Goal: Check status: Check status

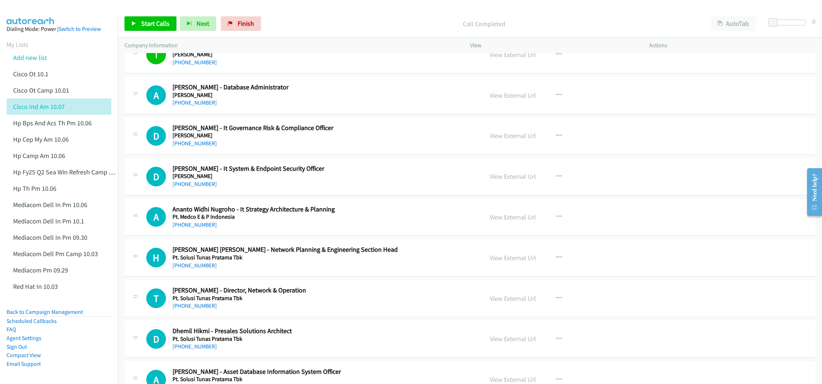
scroll to position [5292, 0]
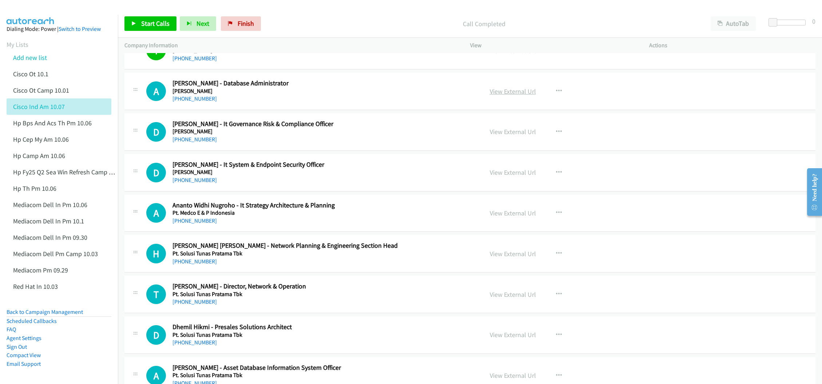
click at [510, 96] on link "View External Url" at bounding box center [513, 91] width 46 height 8
click at [512, 177] on link "View External Url" at bounding box center [513, 172] width 46 height 8
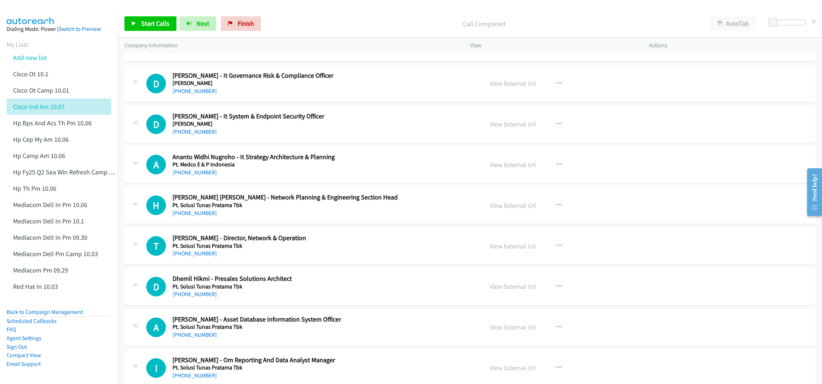
scroll to position [5346, 0]
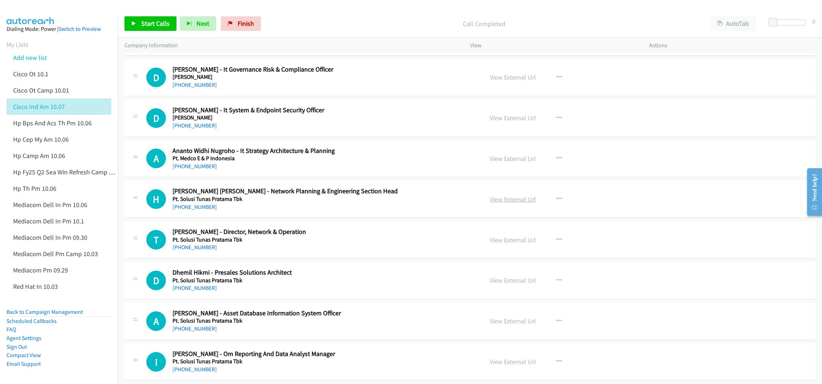
click at [516, 204] on link "View External Url" at bounding box center [513, 199] width 46 height 8
click at [502, 244] on link "View External Url" at bounding box center [513, 240] width 46 height 8
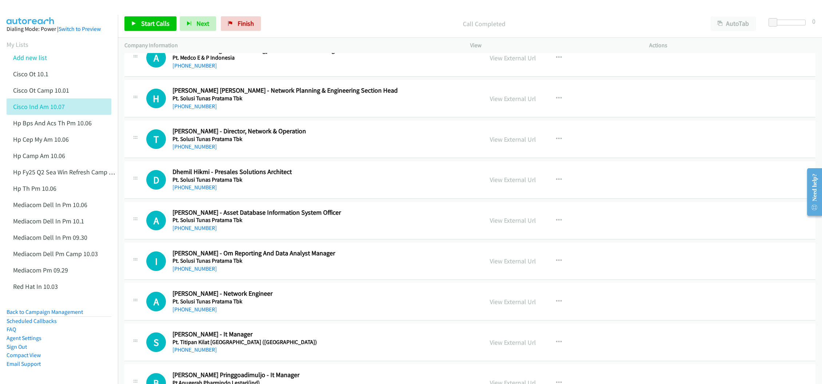
scroll to position [5455, 0]
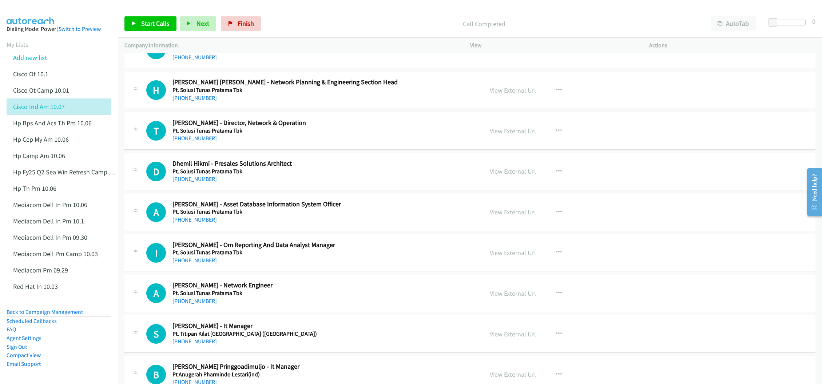
click at [496, 216] on link "View External Url" at bounding box center [513, 212] width 46 height 8
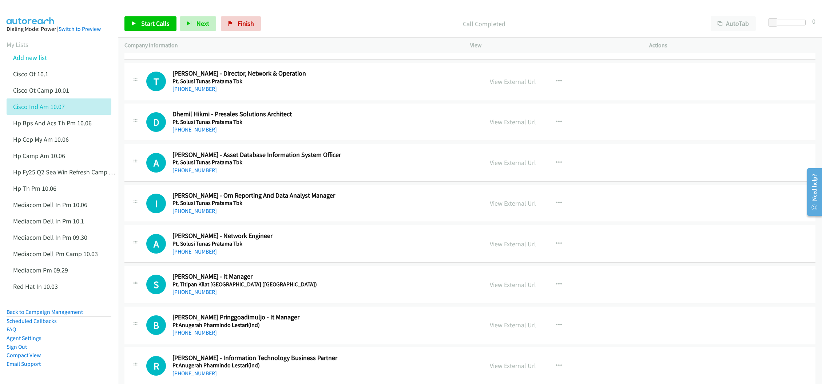
scroll to position [5510, 0]
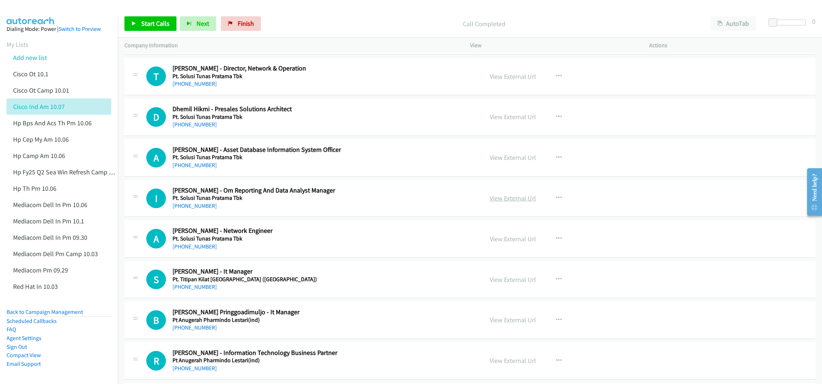
click at [507, 203] on link "View External Url" at bounding box center [513, 198] width 46 height 8
click at [492, 243] on link "View External Url" at bounding box center [513, 239] width 46 height 8
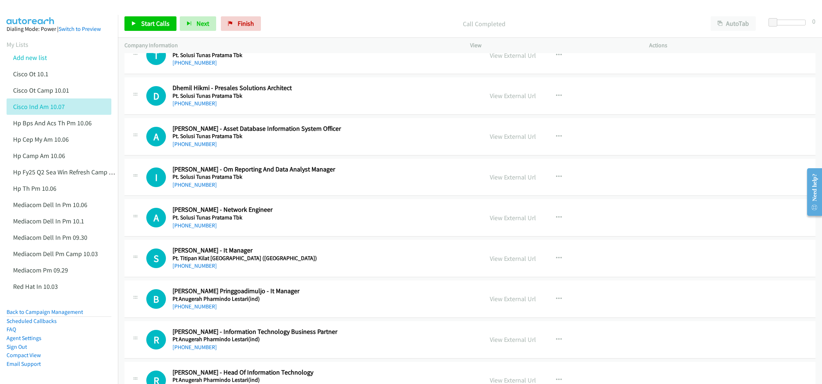
scroll to position [5564, 0]
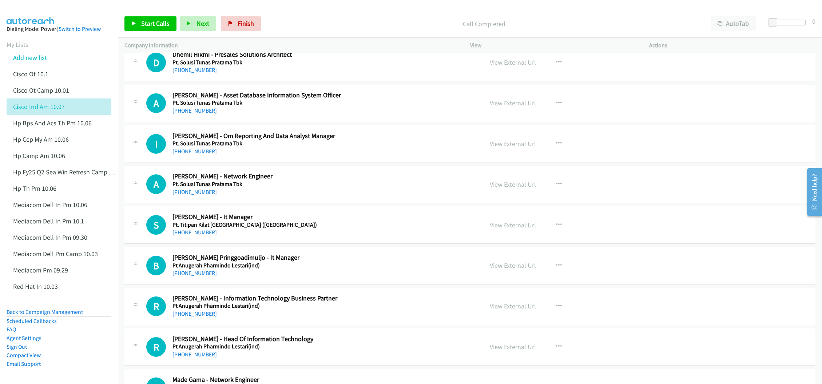
click at [494, 229] on link "View External Url" at bounding box center [513, 225] width 46 height 8
click at [496, 270] on link "View External Url" at bounding box center [513, 265] width 46 height 8
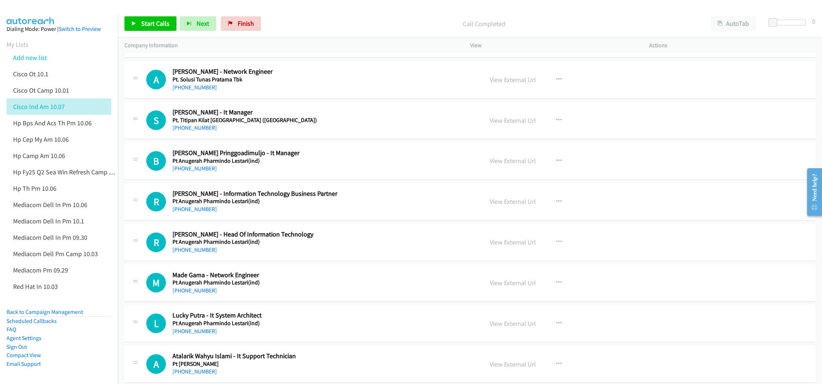
scroll to position [5674, 0]
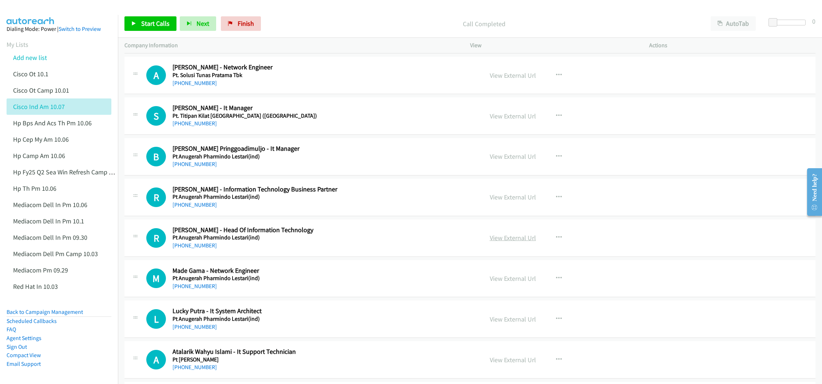
click at [498, 242] on link "View External Url" at bounding box center [513, 238] width 46 height 8
drag, startPoint x: 502, startPoint y: 302, endPoint x: 439, endPoint y: 287, distance: 65.5
click at [513, 283] on link "View External Url" at bounding box center [513, 279] width 46 height 8
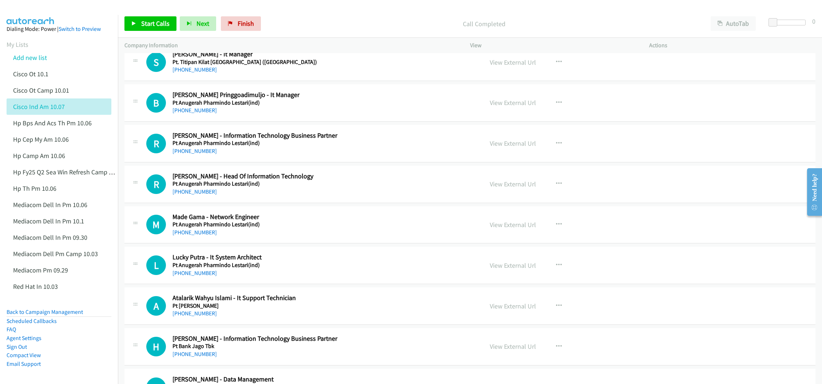
scroll to position [5728, 0]
click at [502, 269] on link "View External Url" at bounding box center [513, 265] width 46 height 8
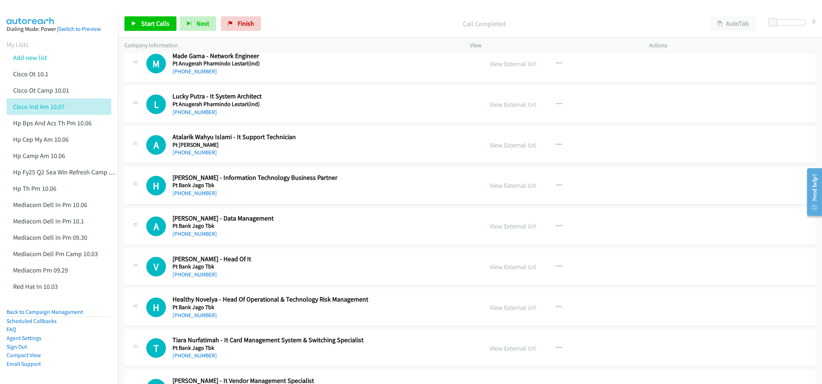
scroll to position [5892, 0]
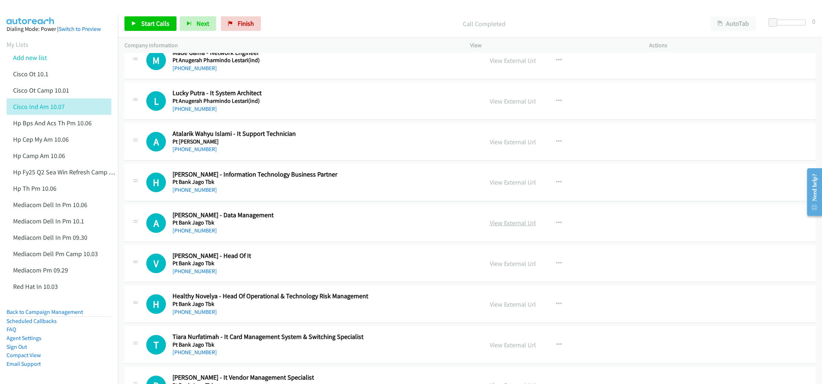
click at [501, 227] on link "View External Url" at bounding box center [513, 223] width 46 height 8
click at [499, 268] on link "View External Url" at bounding box center [513, 264] width 46 height 8
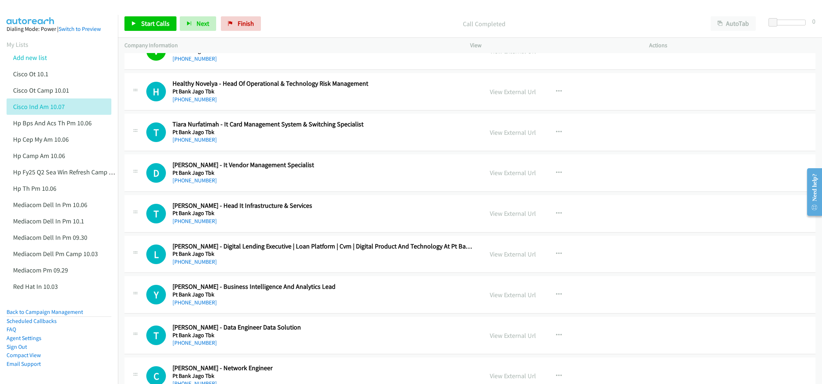
scroll to position [6110, 0]
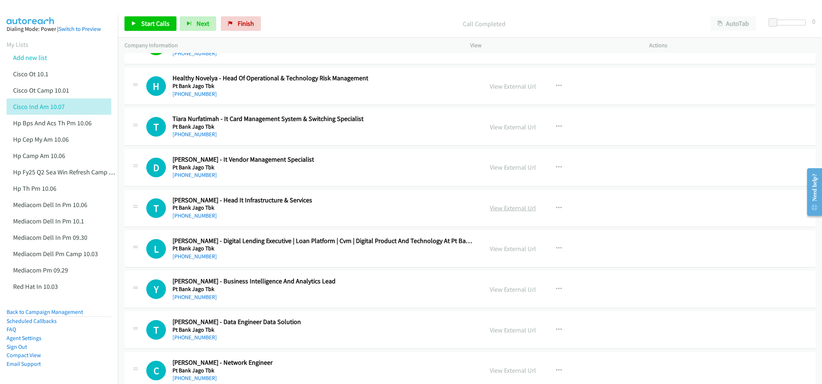
click at [503, 212] on link "View External Url" at bounding box center [513, 208] width 46 height 8
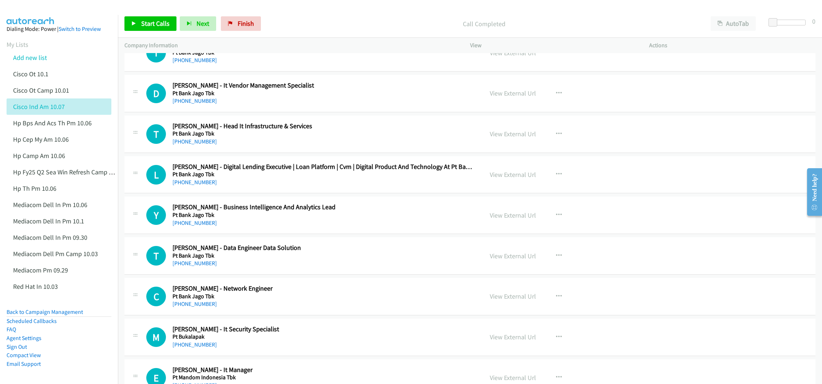
scroll to position [6219, 0]
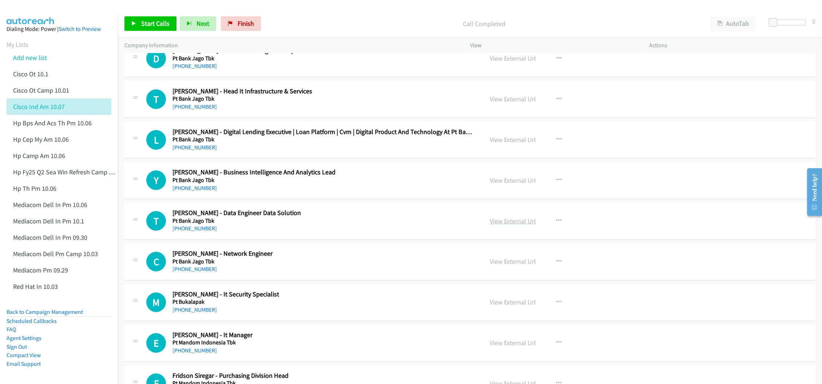
click at [514, 225] on link "View External Url" at bounding box center [513, 221] width 46 height 8
click at [523, 266] on link "View External Url" at bounding box center [513, 261] width 46 height 8
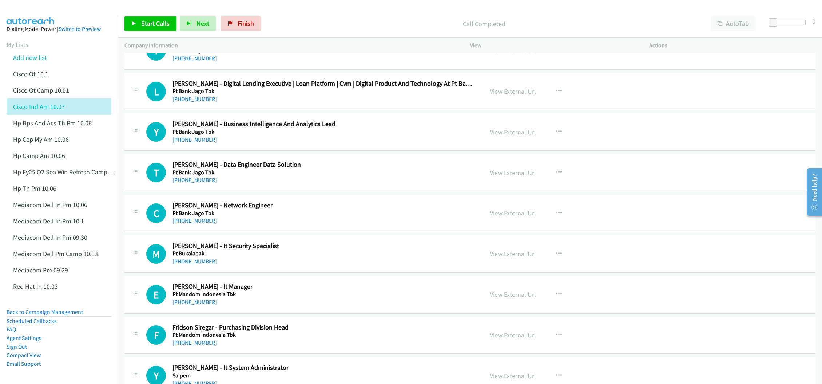
scroll to position [6274, 0]
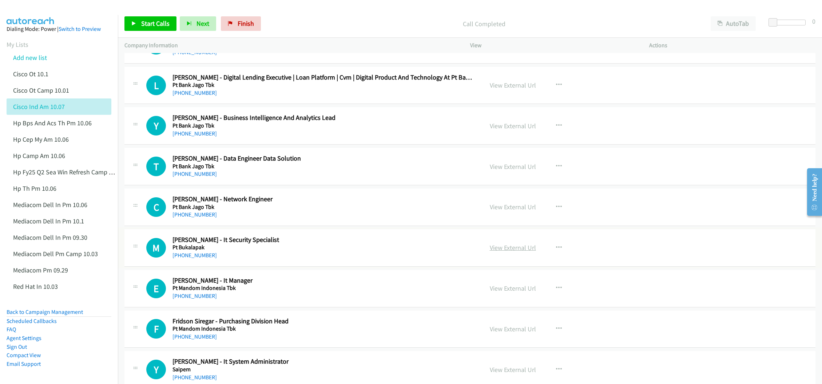
click at [501, 252] on link "View External Url" at bounding box center [513, 248] width 46 height 8
click at [517, 293] on link "View External Url" at bounding box center [513, 288] width 46 height 8
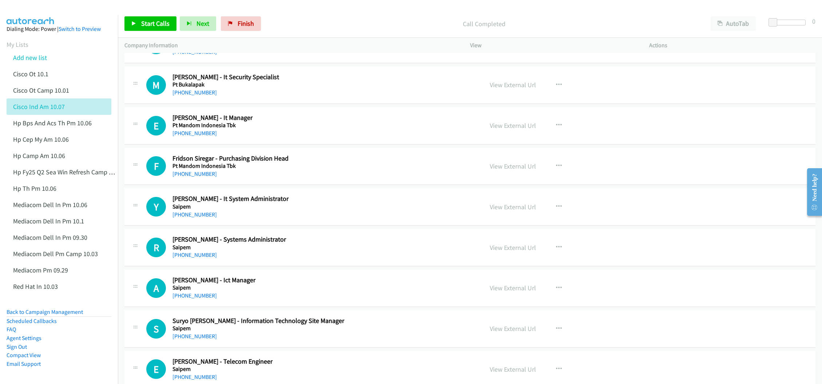
scroll to position [6437, 0]
click at [490, 211] on link "View External Url" at bounding box center [513, 206] width 46 height 8
click at [515, 251] on link "View External Url" at bounding box center [513, 247] width 46 height 8
click at [503, 292] on link "View External Url" at bounding box center [513, 287] width 46 height 8
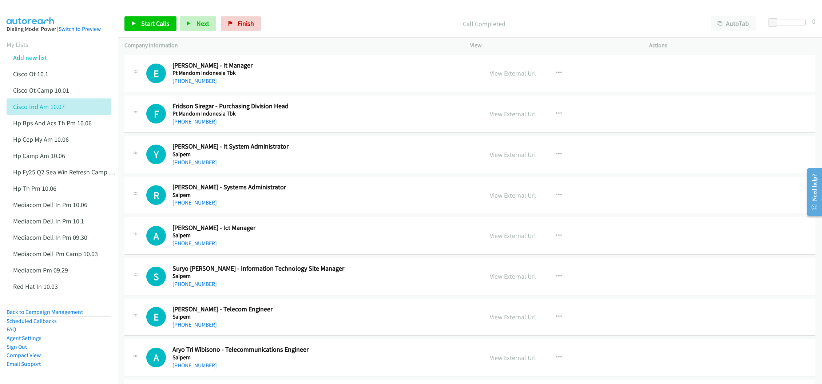
scroll to position [6492, 0]
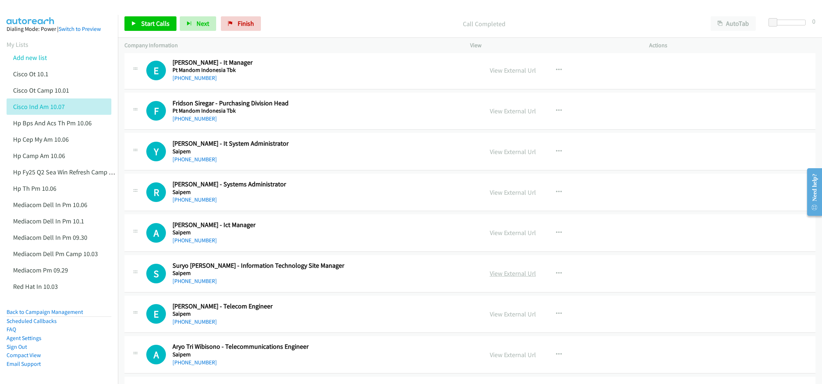
click at [496, 278] on link "View External Url" at bounding box center [513, 273] width 46 height 8
click at [500, 319] on link "View External Url" at bounding box center [513, 314] width 46 height 8
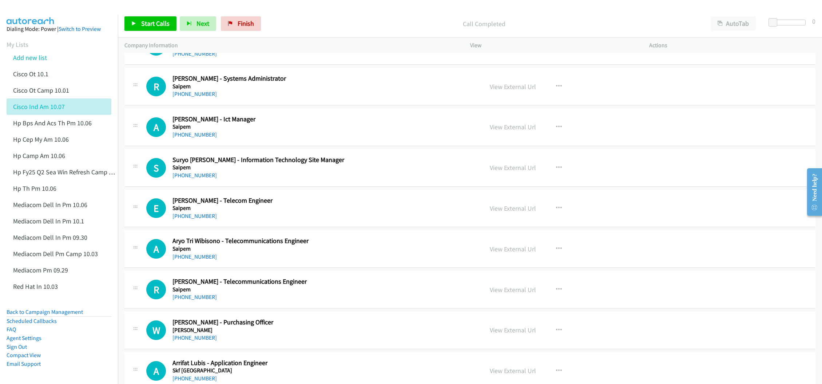
scroll to position [6601, 0]
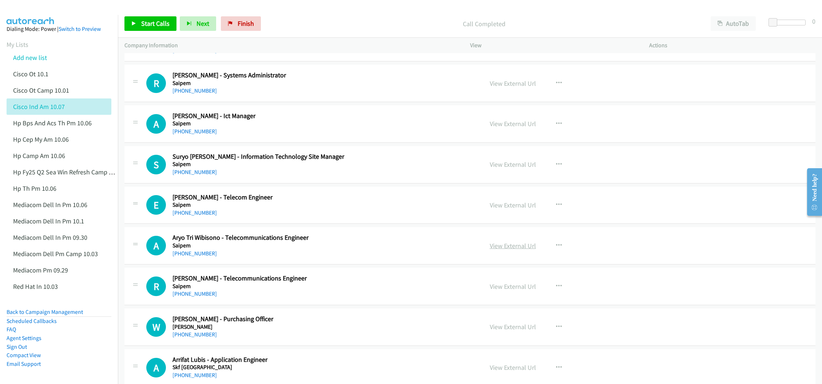
click at [503, 250] on link "View External Url" at bounding box center [513, 246] width 46 height 8
click at [504, 291] on link "View External Url" at bounding box center [513, 287] width 46 height 8
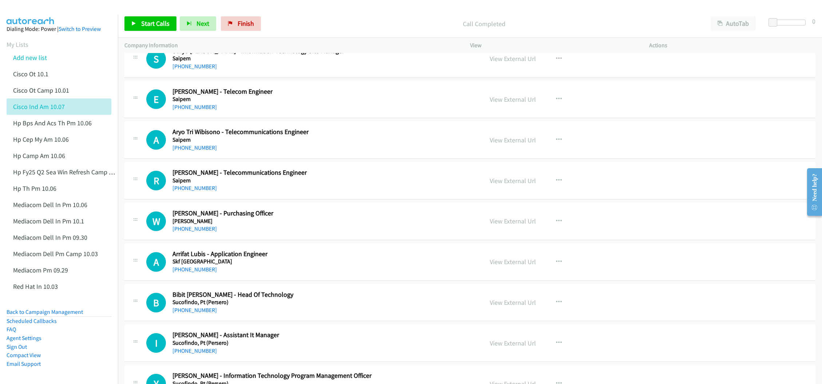
scroll to position [6710, 0]
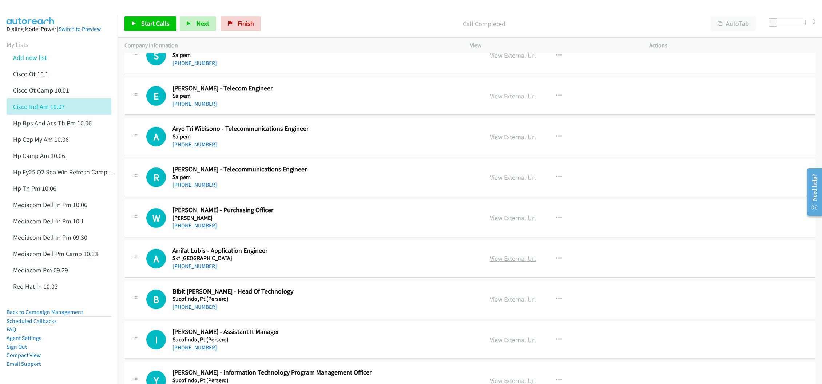
click at [498, 263] on link "View External Url" at bounding box center [513, 259] width 46 height 8
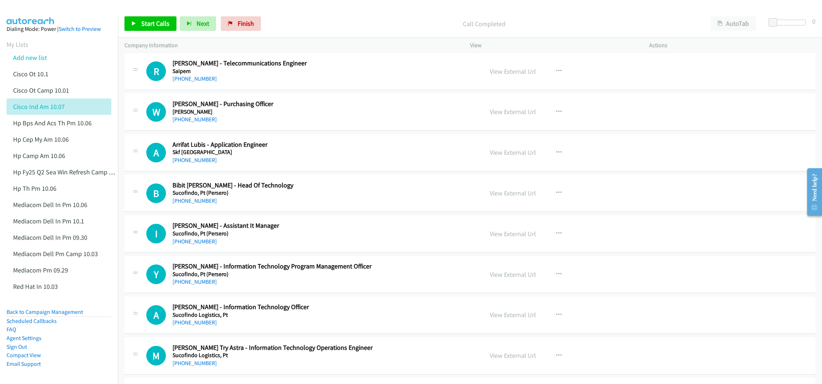
scroll to position [6819, 0]
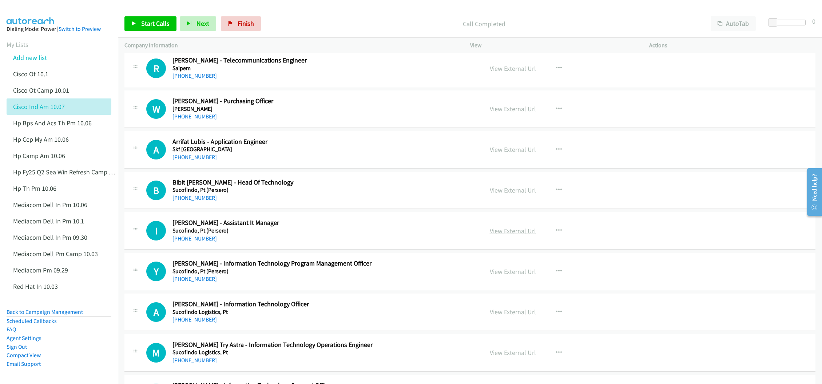
click at [492, 235] on link "View External Url" at bounding box center [513, 231] width 46 height 8
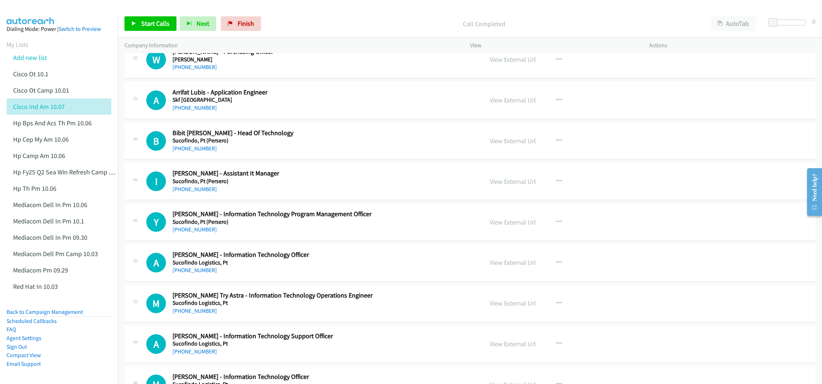
scroll to position [6874, 0]
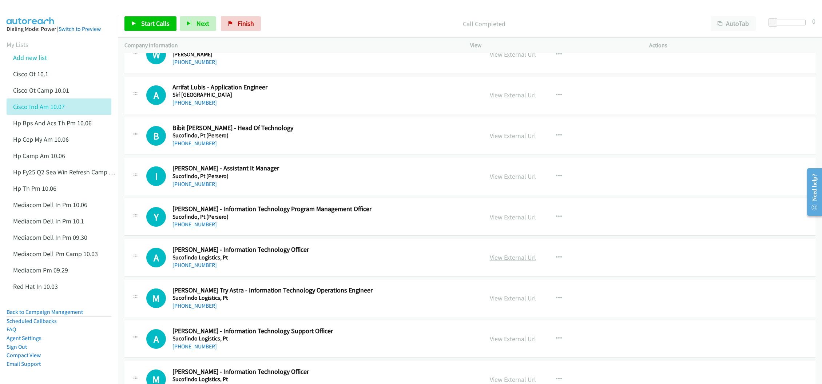
click at [503, 262] on link "View External Url" at bounding box center [513, 257] width 46 height 8
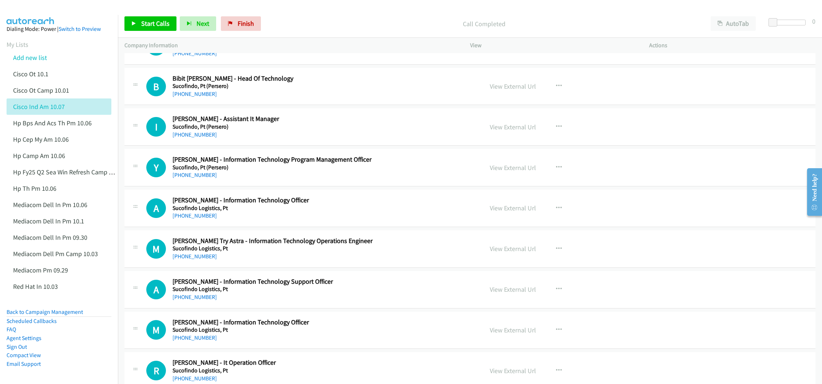
scroll to position [6928, 0]
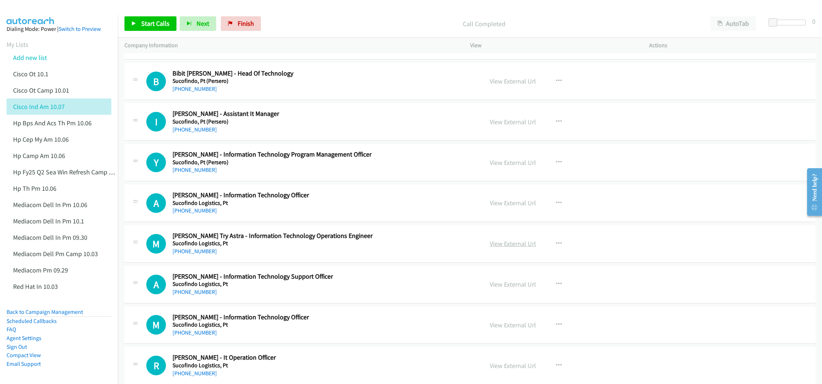
click at [502, 248] on link "View External Url" at bounding box center [513, 244] width 46 height 8
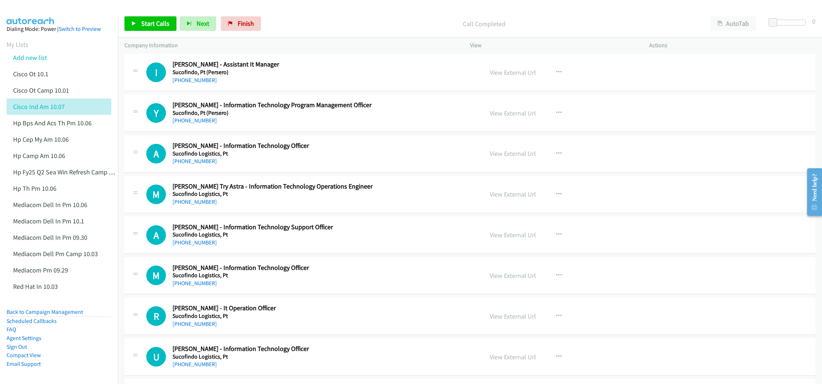
scroll to position [6983, 0]
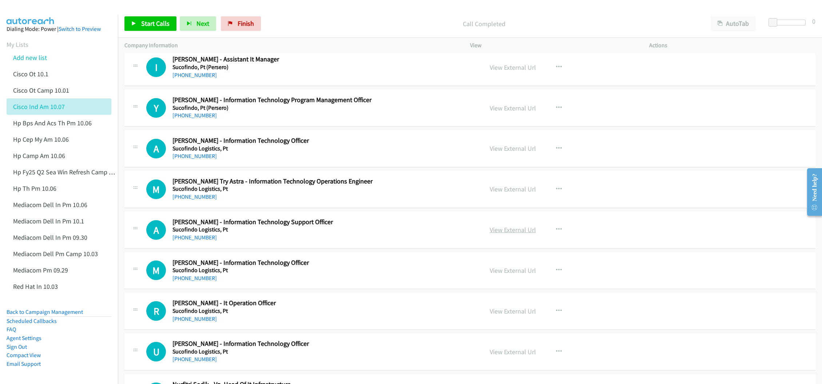
click at [514, 234] on link "View External Url" at bounding box center [513, 230] width 46 height 8
drag, startPoint x: 507, startPoint y: 303, endPoint x: 455, endPoint y: 293, distance: 52.4
click at [492, 275] on link "View External Url" at bounding box center [513, 271] width 46 height 8
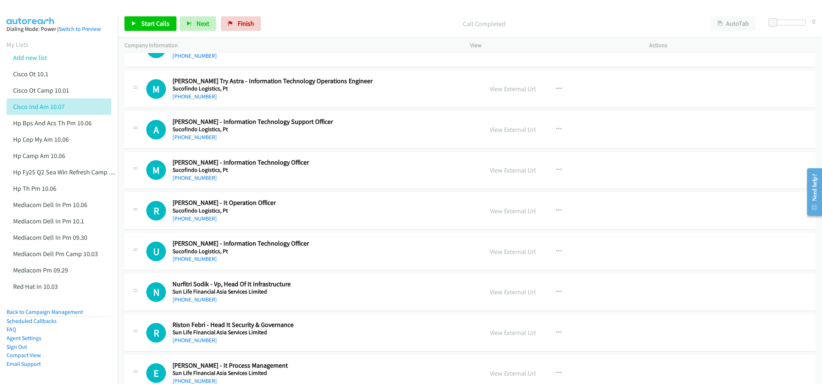
scroll to position [7092, 0]
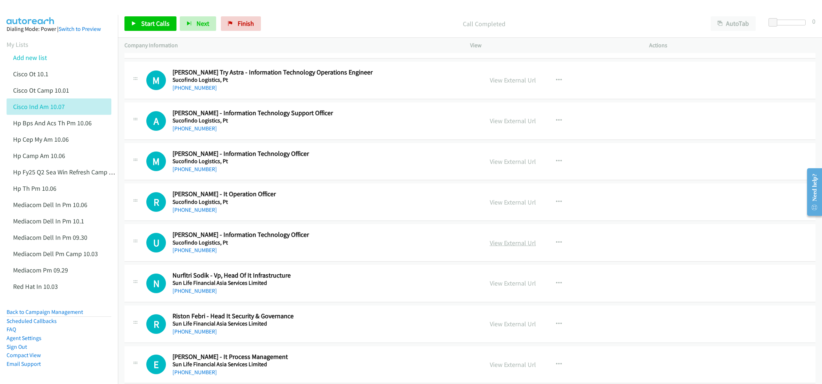
click at [507, 247] on link "View External Url" at bounding box center [513, 243] width 46 height 8
drag, startPoint x: 507, startPoint y: 315, endPoint x: 456, endPoint y: 314, distance: 51.3
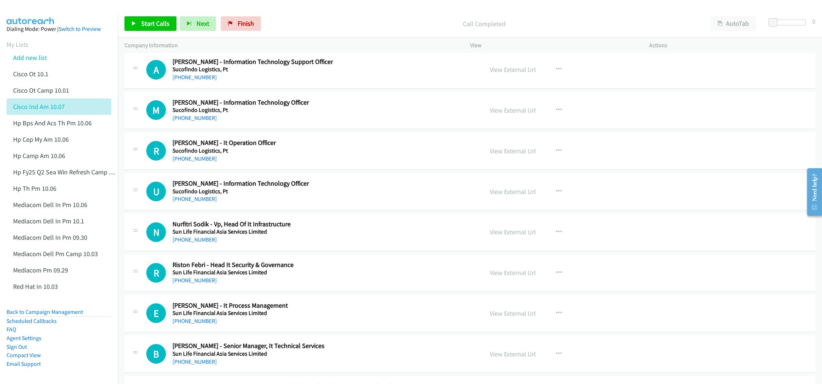
scroll to position [7147, 0]
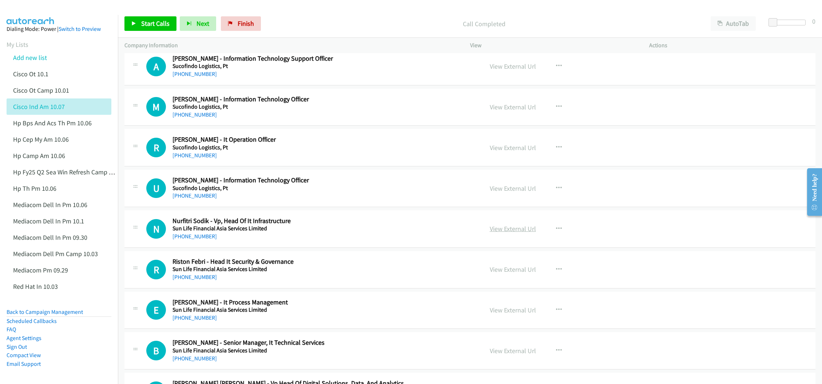
click at [515, 233] on link "View External Url" at bounding box center [513, 229] width 46 height 8
click at [509, 274] on link "View External Url" at bounding box center [513, 269] width 46 height 8
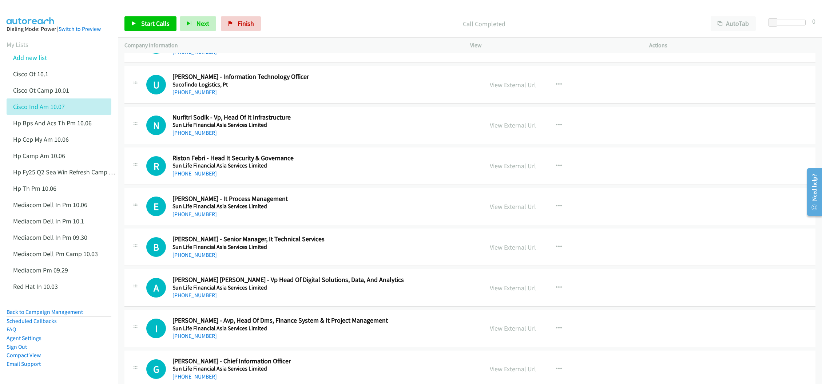
scroll to position [7256, 0]
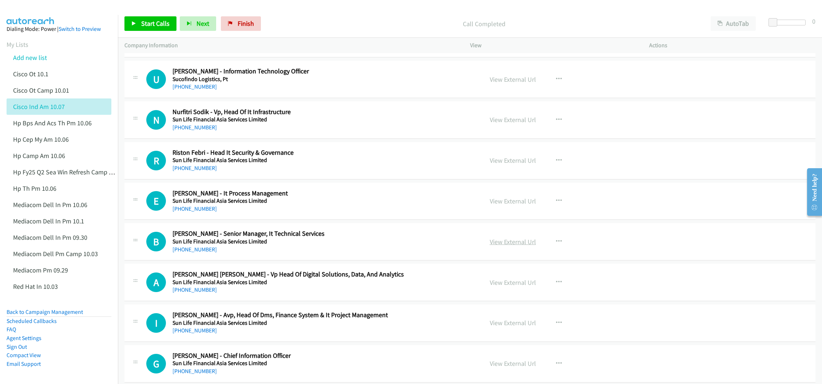
click at [496, 246] on link "View External Url" at bounding box center [513, 242] width 46 height 8
